Goal: Information Seeking & Learning: Understand process/instructions

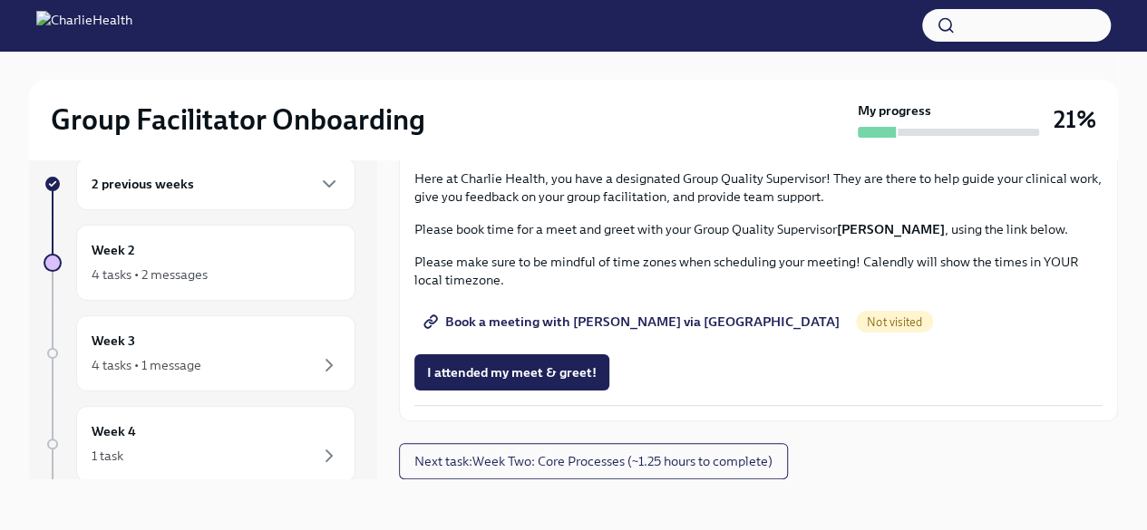
scroll to position [1450, 0]
click at [714, 44] on span "Complete this form to schedule your observations" at bounding box center [584, 34] width 315 height 18
click at [551, 331] on span "Book a meeting with [PERSON_NAME] via [GEOGRAPHIC_DATA]" at bounding box center [633, 322] width 412 height 18
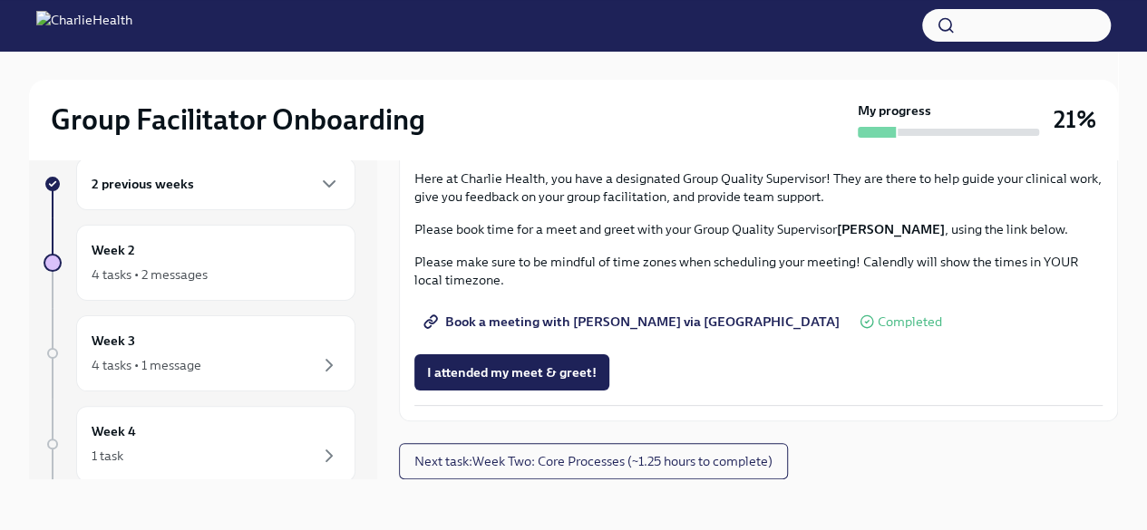
scroll to position [1780, 0]
click at [611, 463] on span "Next task : Week Two: Core Processes (~1.25 hours to complete)" at bounding box center [593, 461] width 358 height 18
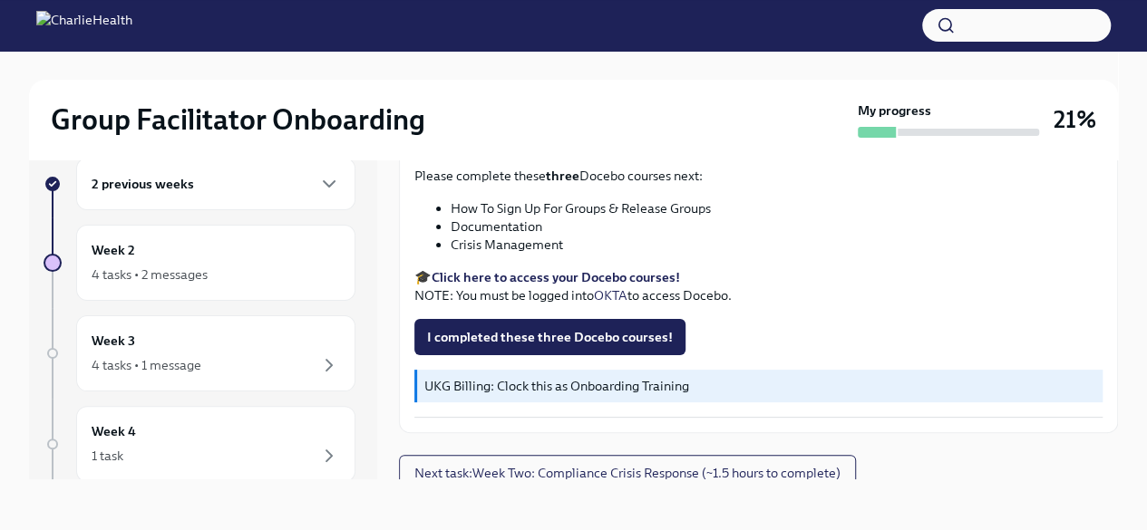
scroll to position [760, 0]
click at [493, 464] on span "Next task : Week Two: Compliance Crisis Response (~1.5 hours to complete)" at bounding box center [627, 473] width 426 height 18
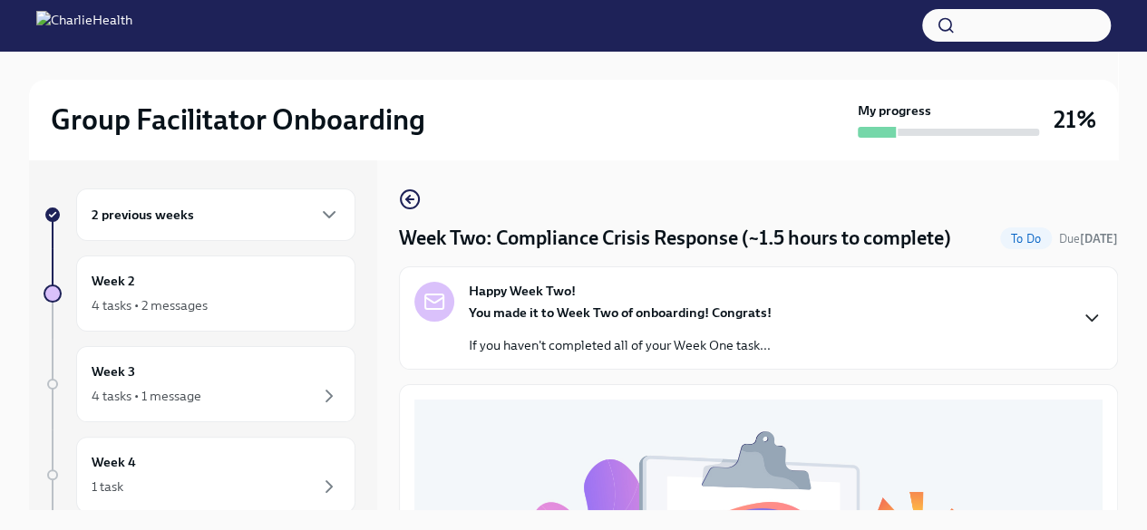
click at [1086, 315] on icon "button" at bounding box center [1091, 317] width 11 height 5
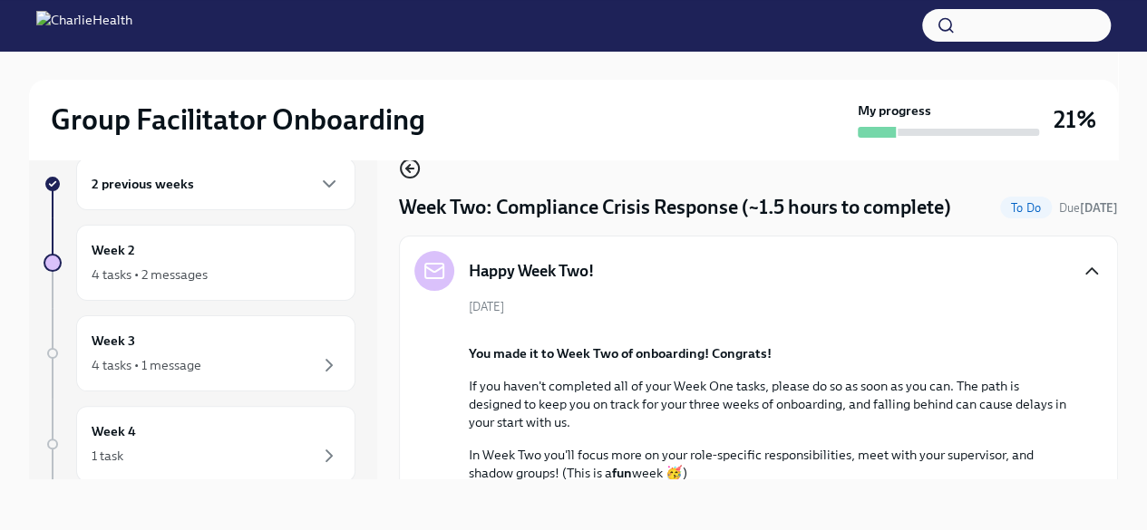
click at [419, 173] on icon "button" at bounding box center [410, 169] width 22 height 22
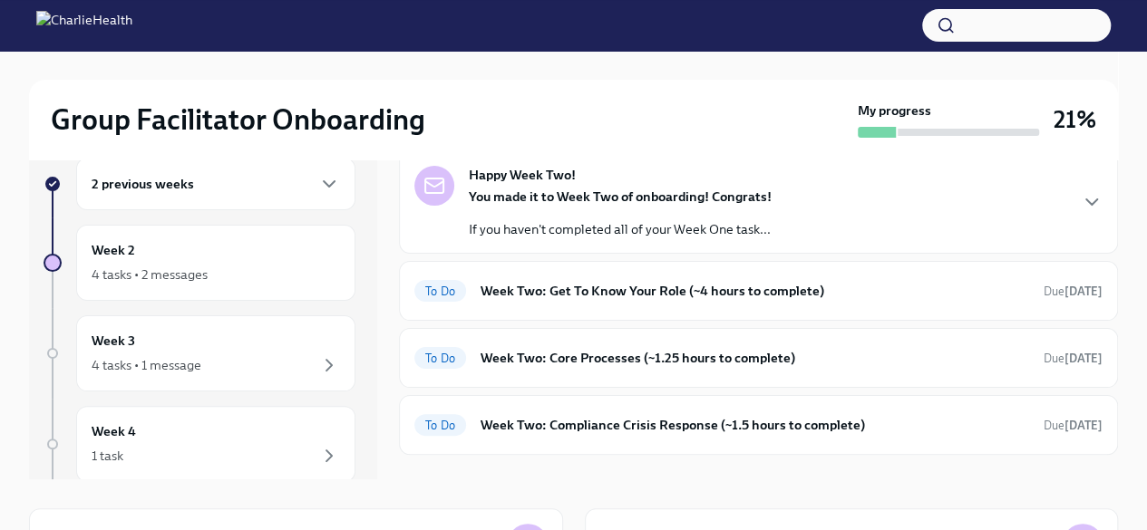
scroll to position [91, 0]
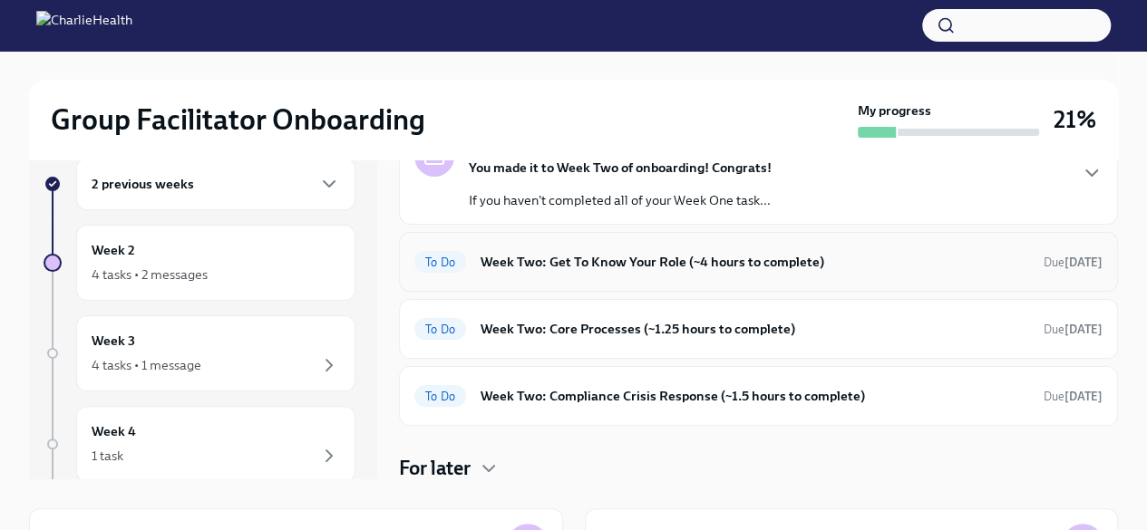
click at [598, 258] on h6 "Week Two: Get To Know Your Role (~4 hours to complete)" at bounding box center [754, 262] width 548 height 20
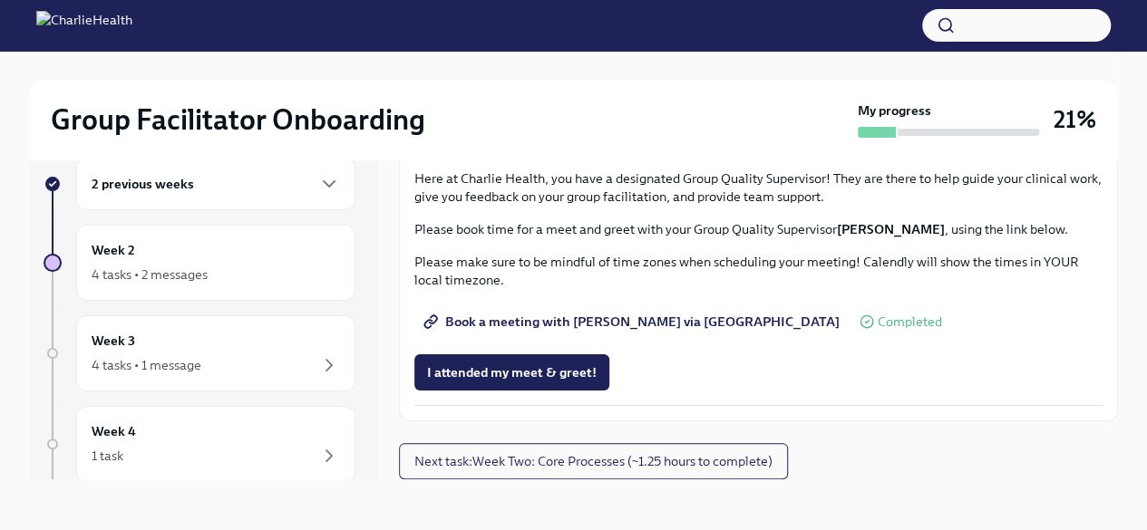
scroll to position [1780, 0]
click at [477, 465] on span "Next task : Week Two: Core Processes (~1.25 hours to complete)" at bounding box center [593, 461] width 358 height 18
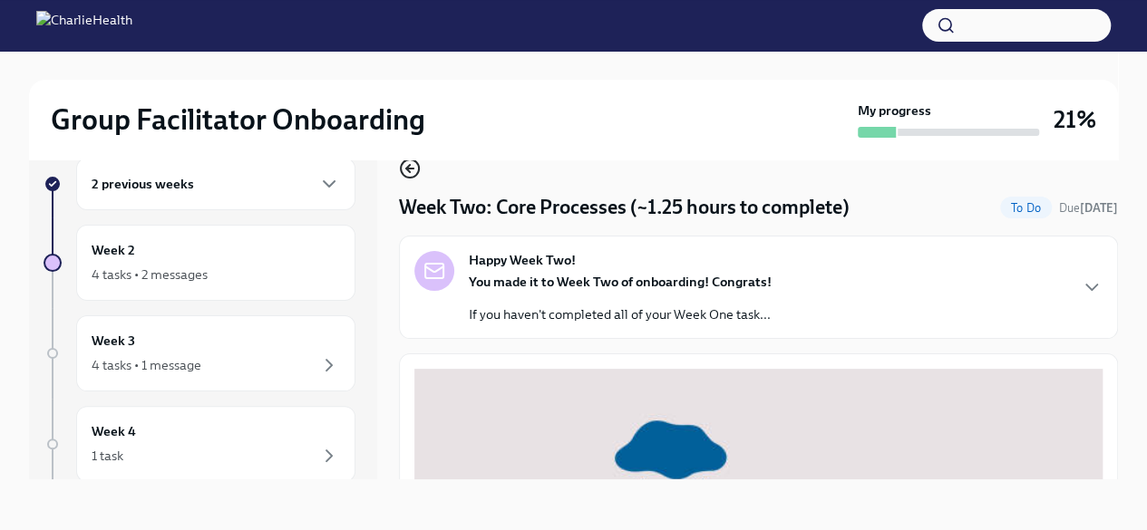
click at [402, 163] on circle "button" at bounding box center [410, 169] width 18 height 18
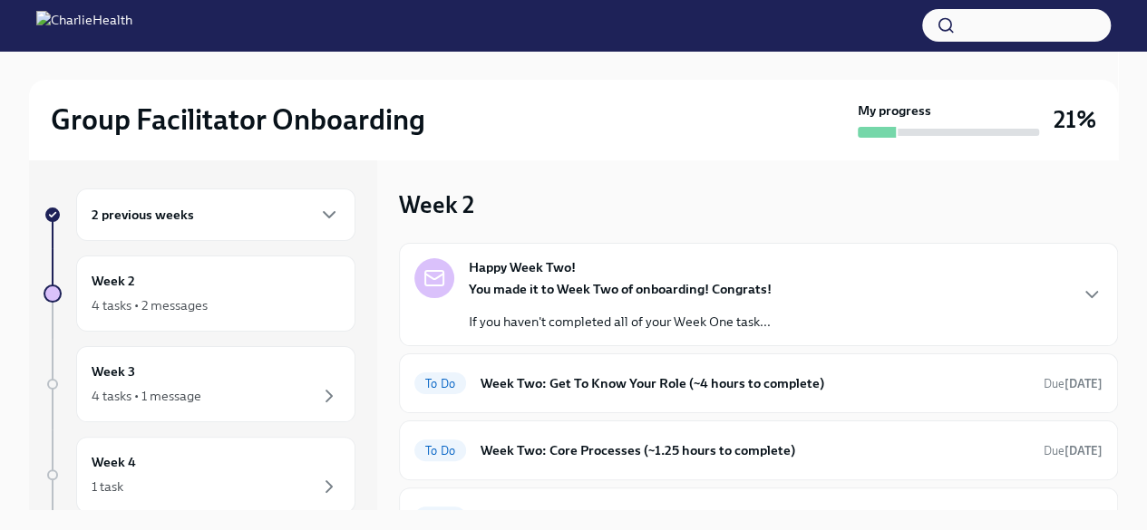
scroll to position [91, 0]
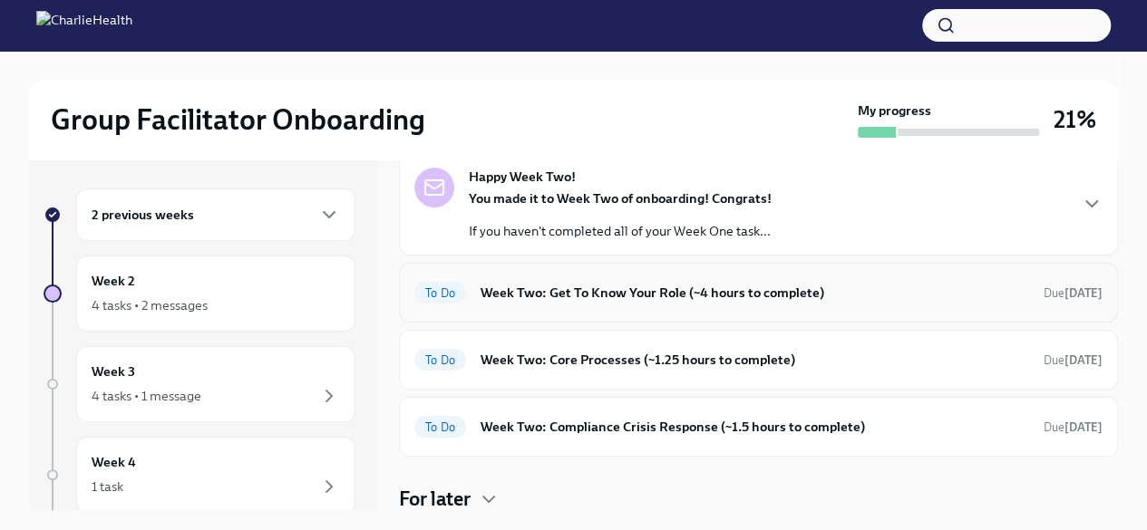
click at [573, 291] on h6 "Week Two: Get To Know Your Role (~4 hours to complete)" at bounding box center [754, 293] width 548 height 20
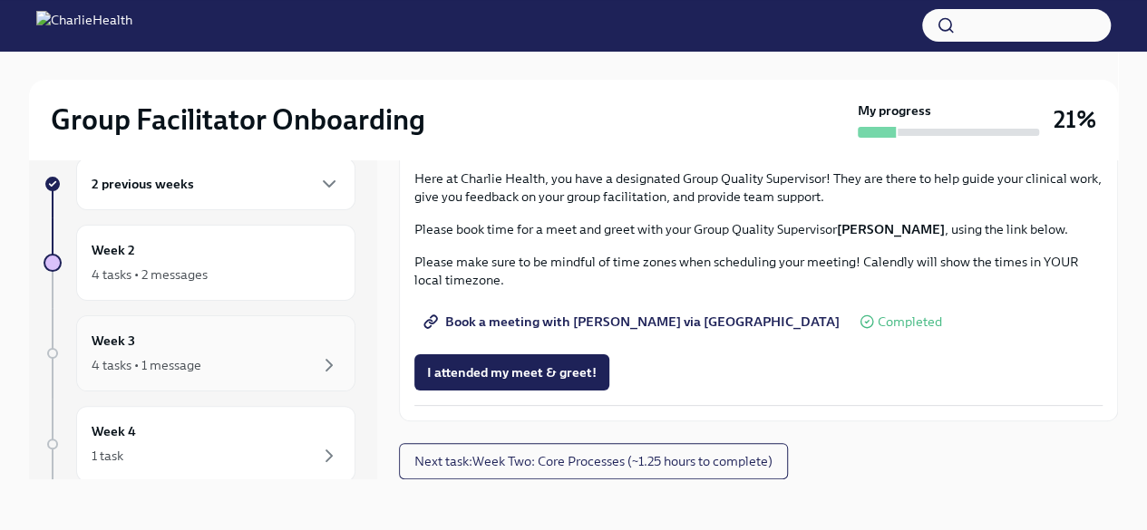
scroll to position [181, 0]
click at [254, 190] on div "4 tasks • 1 message" at bounding box center [216, 184] width 248 height 22
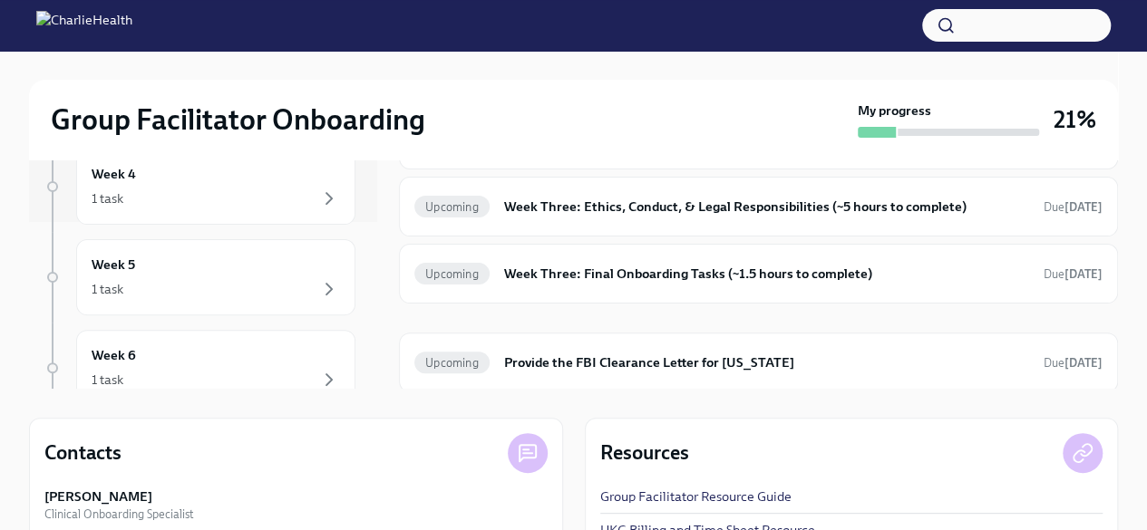
scroll to position [181, 0]
click at [215, 264] on div "1 task" at bounding box center [216, 275] width 248 height 22
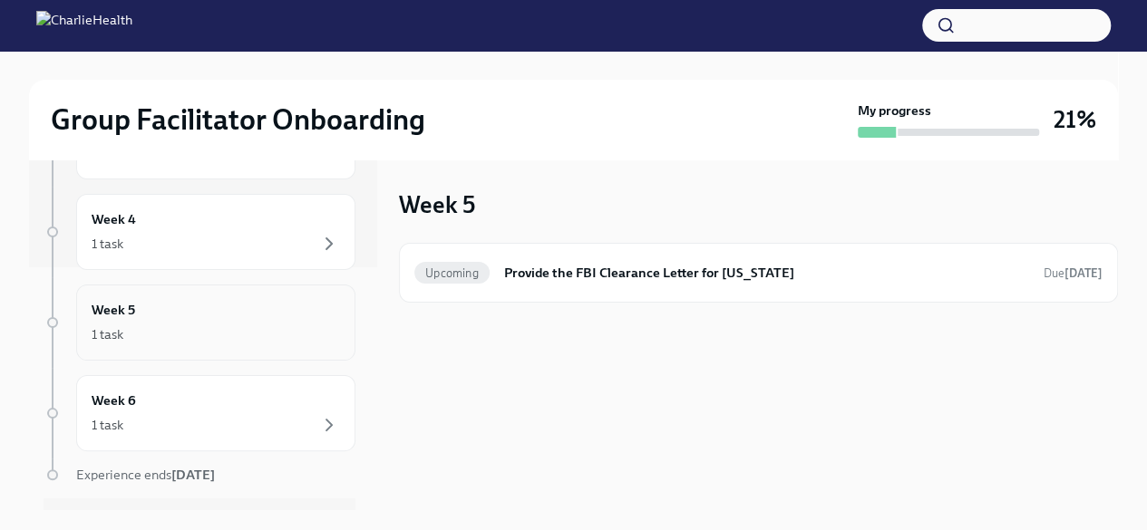
scroll to position [272, 0]
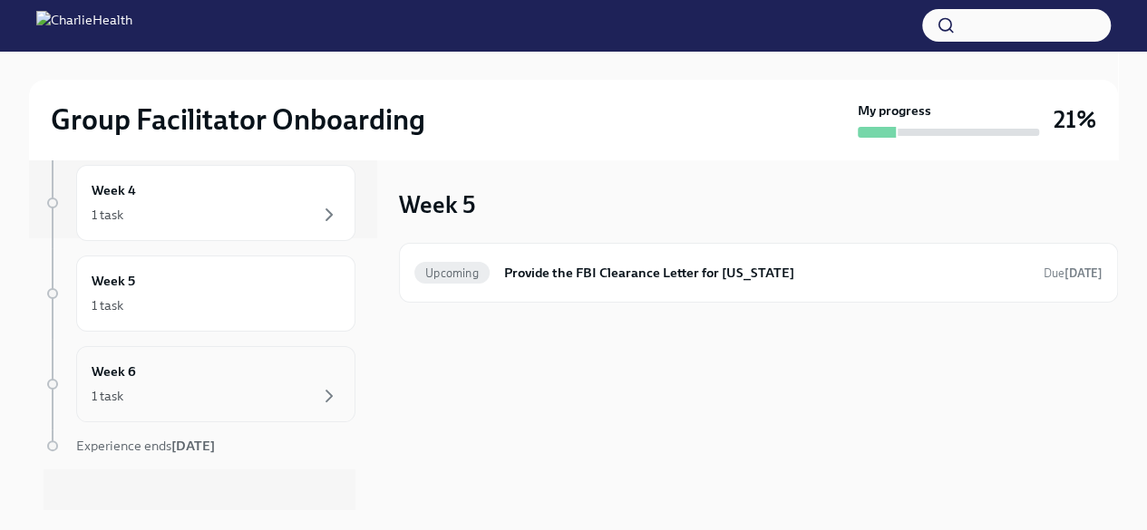
click at [176, 377] on div "Week 6 1 task" at bounding box center [216, 384] width 248 height 45
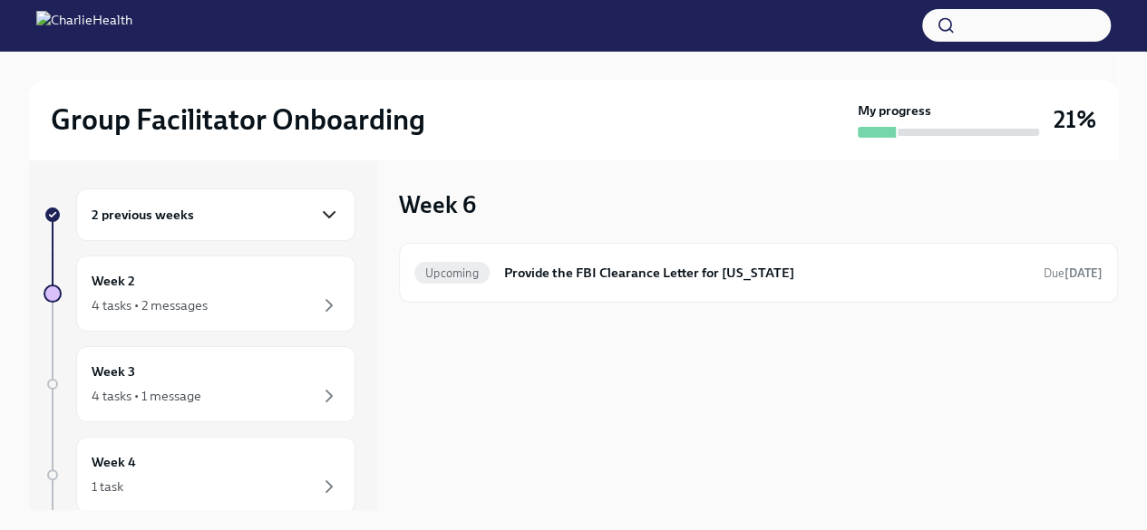
click at [318, 222] on icon "button" at bounding box center [329, 215] width 22 height 22
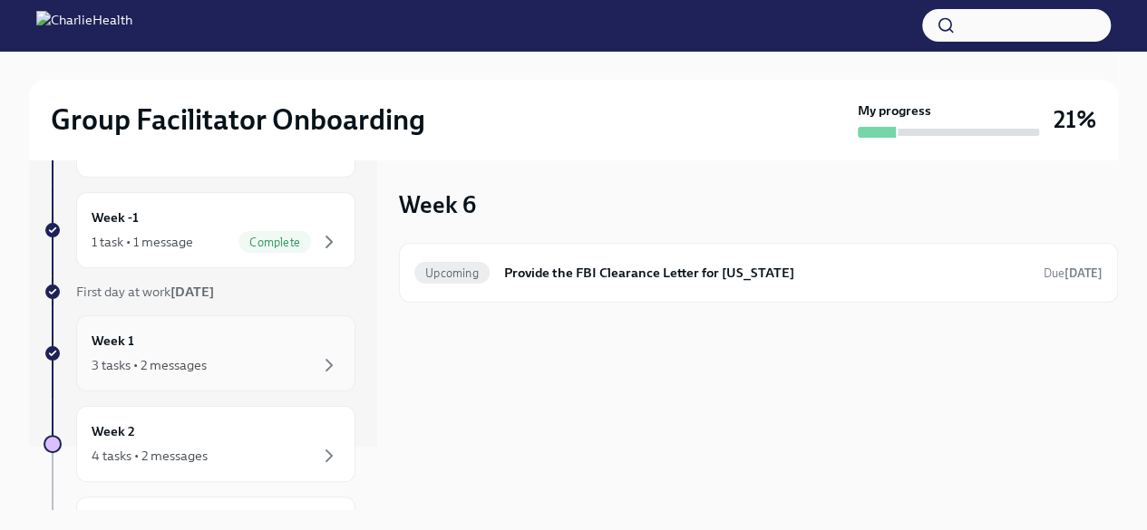
scroll to position [91, 0]
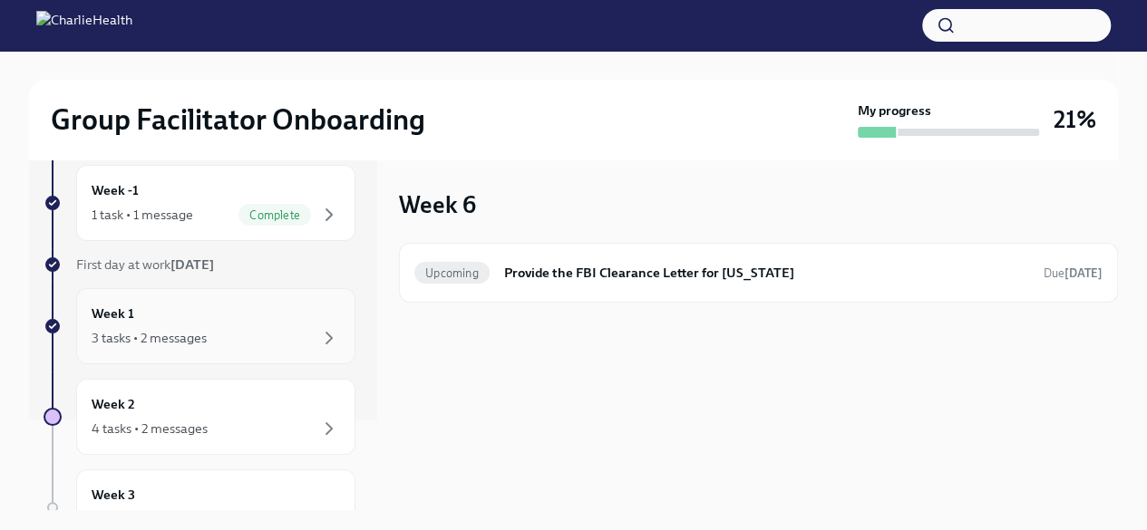
click at [287, 323] on div "Week 1 3 tasks • 2 messages" at bounding box center [216, 326] width 248 height 45
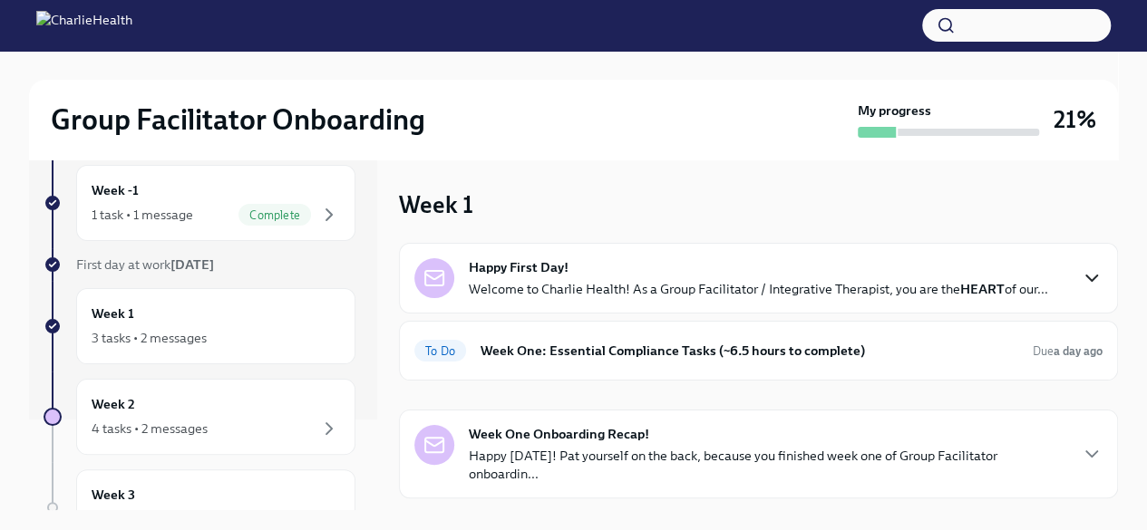
click at [1080, 284] on icon "button" at bounding box center [1091, 278] width 22 height 22
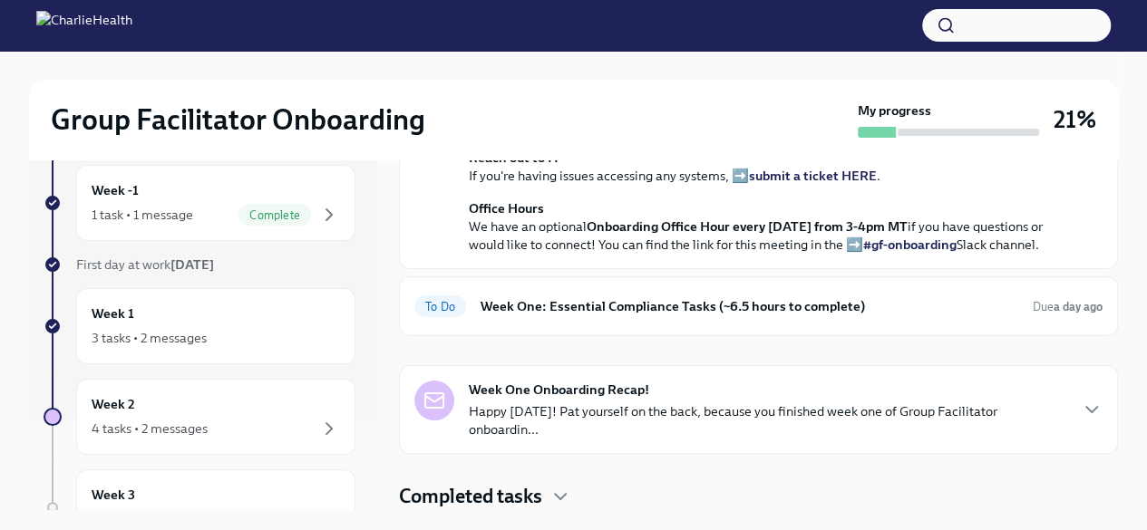
scroll to position [725, 0]
click at [905, 316] on h6 "Week One: Essential Compliance Tasks (~6.5 hours to complete)" at bounding box center [748, 306] width 537 height 20
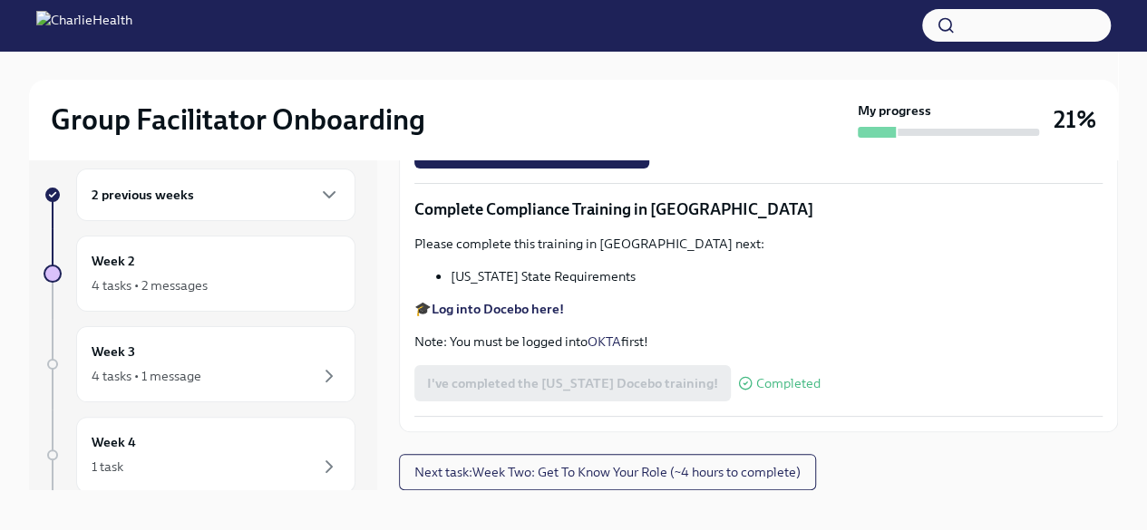
scroll to position [31, 0]
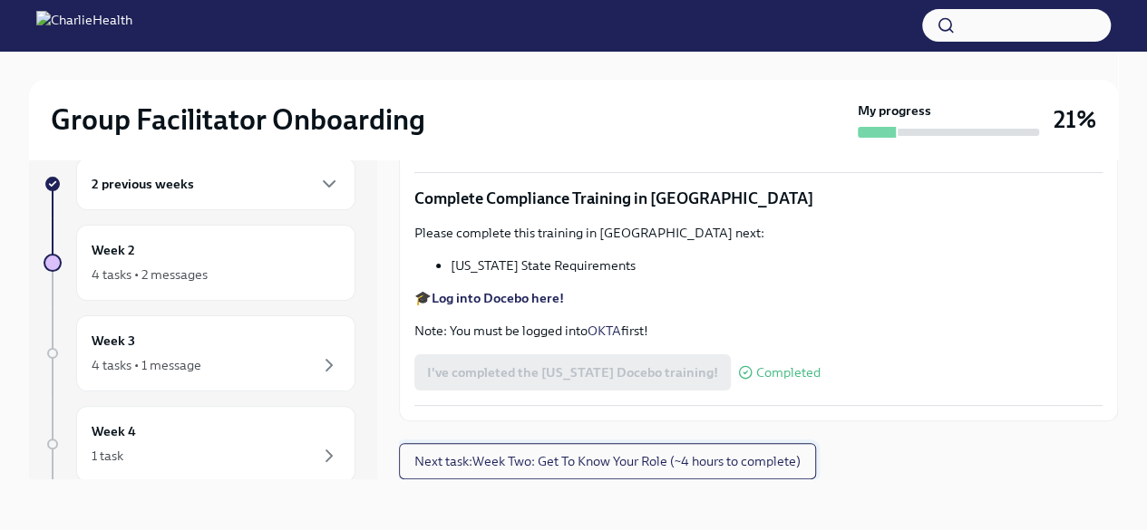
click at [730, 461] on span "Next task : Week Two: Get To Know Your Role (~4 hours to complete)" at bounding box center [607, 461] width 386 height 18
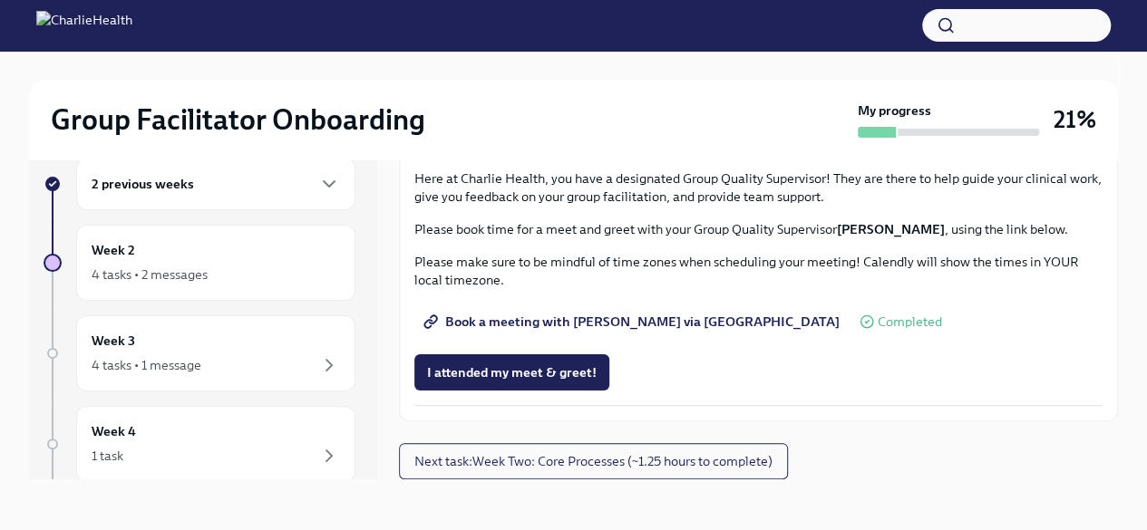
scroll to position [1780, 0]
